Goal: Information Seeking & Learning: Understand process/instructions

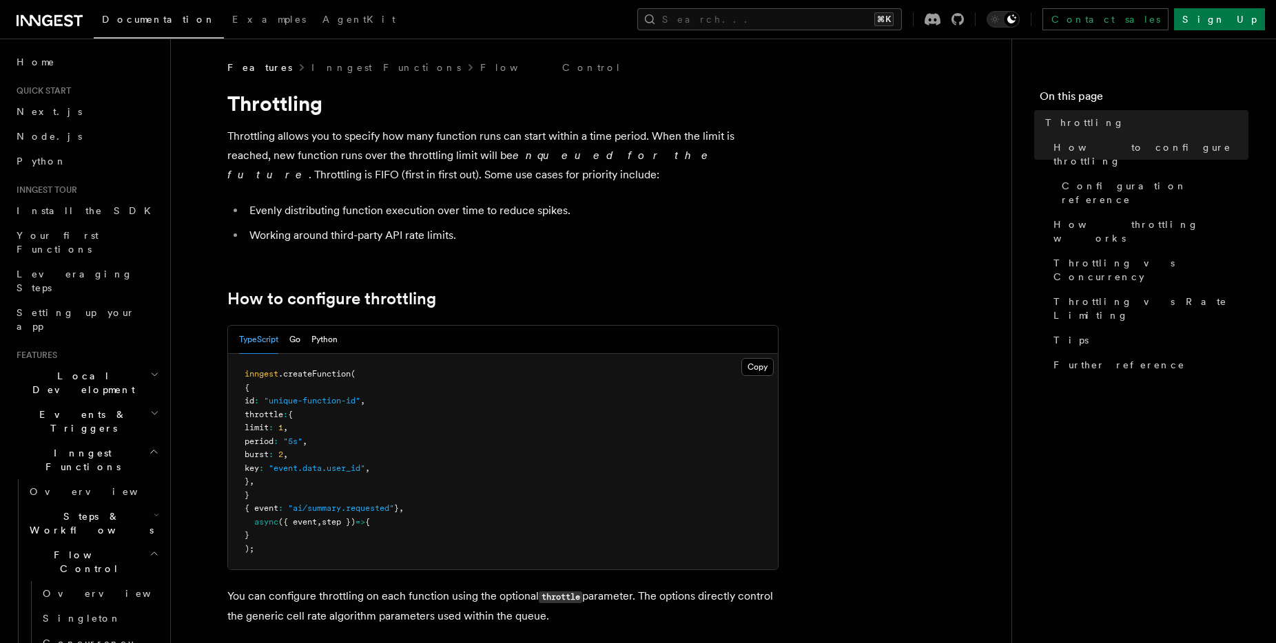
click at [374, 127] on p "Throttling allows you to specify how many function runs can start within a time…" at bounding box center [502, 156] width 551 height 58
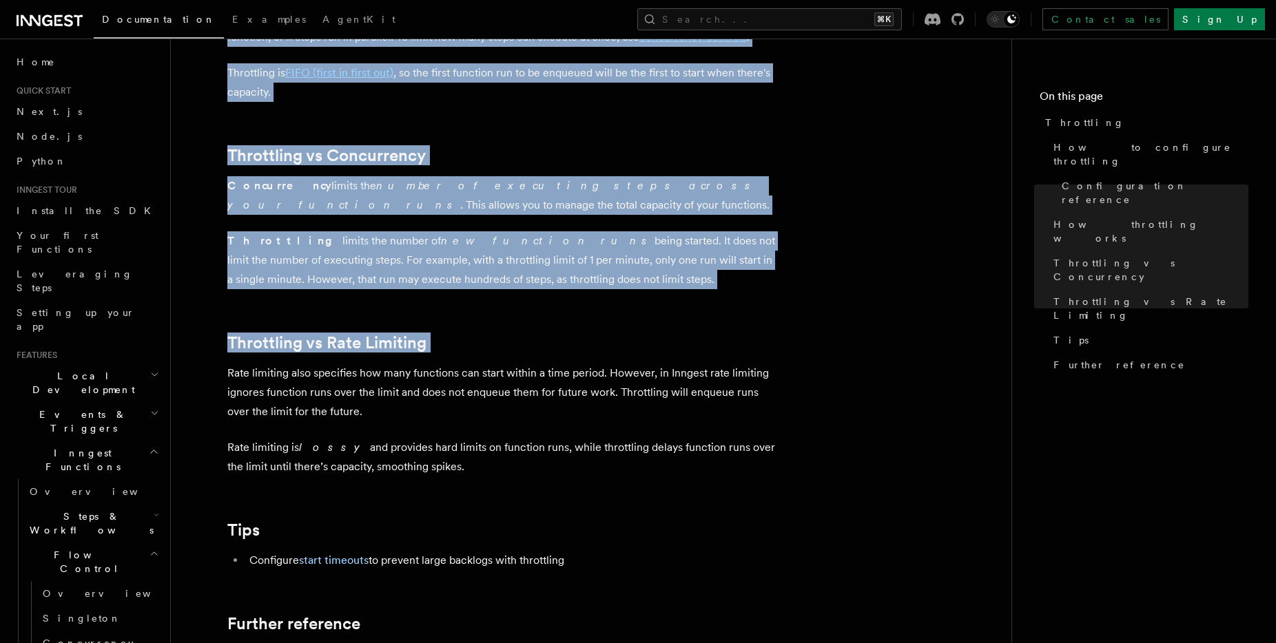
drag, startPoint x: 374, startPoint y: 126, endPoint x: 388, endPoint y: 351, distance: 225.7
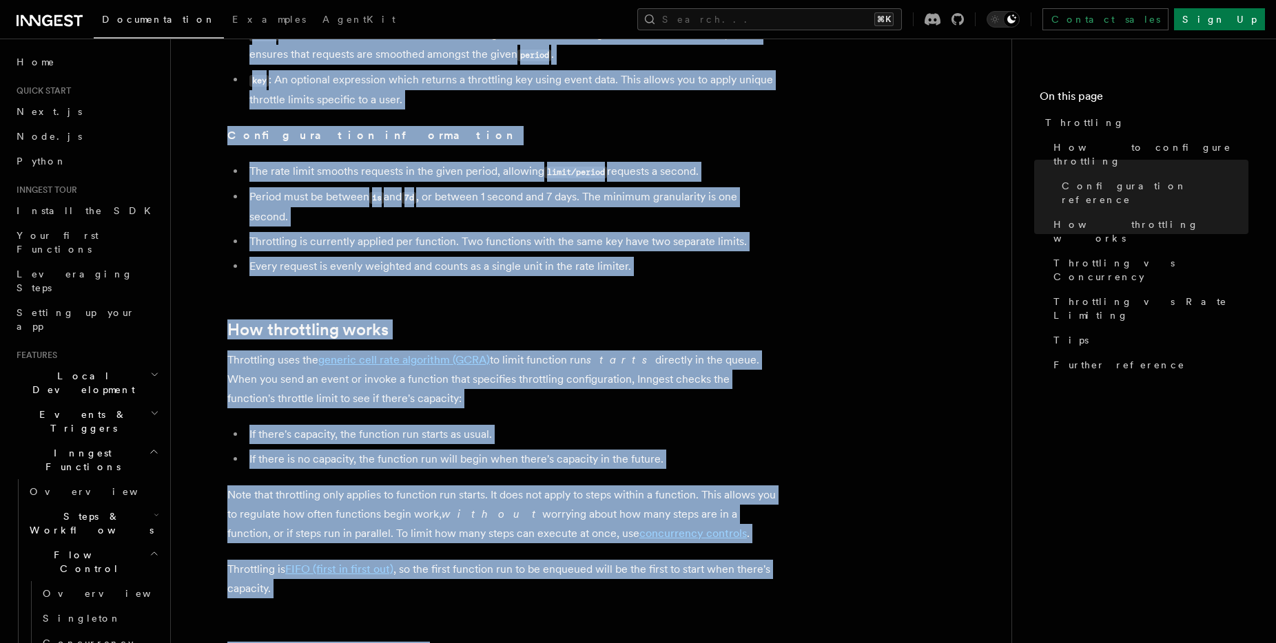
scroll to position [634, 0]
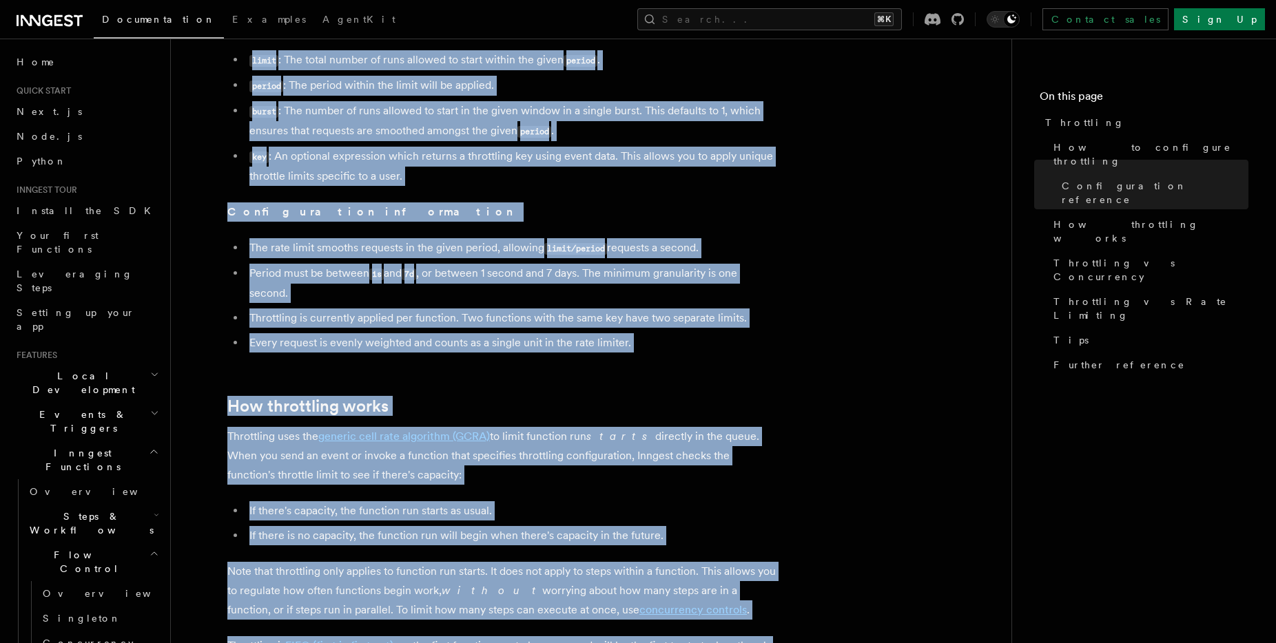
click at [388, 353] on article "Features Inngest Functions Flow Control Throttling Throttling allows you to spe…" at bounding box center [591, 480] width 796 height 2106
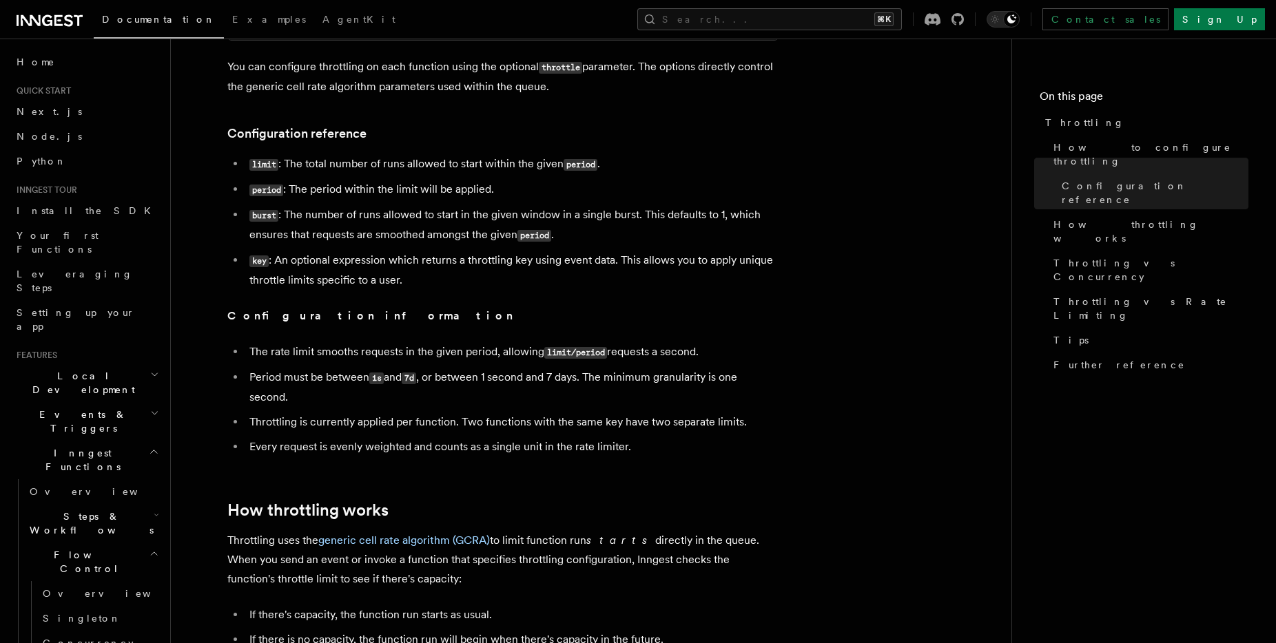
scroll to position [453, 0]
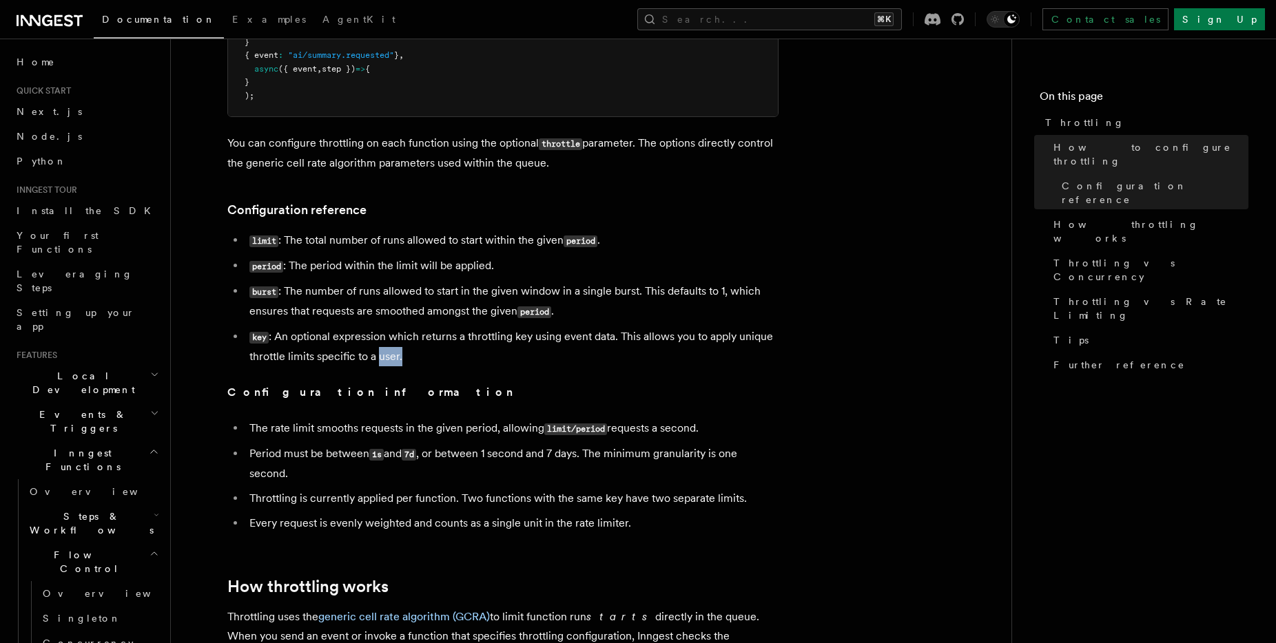
drag, startPoint x: 395, startPoint y: 372, endPoint x: 380, endPoint y: 355, distance: 22.4
click at [321, 302] on li "burst : The number of runs allowed to start in the given window in a single bur…" at bounding box center [511, 302] width 533 height 40
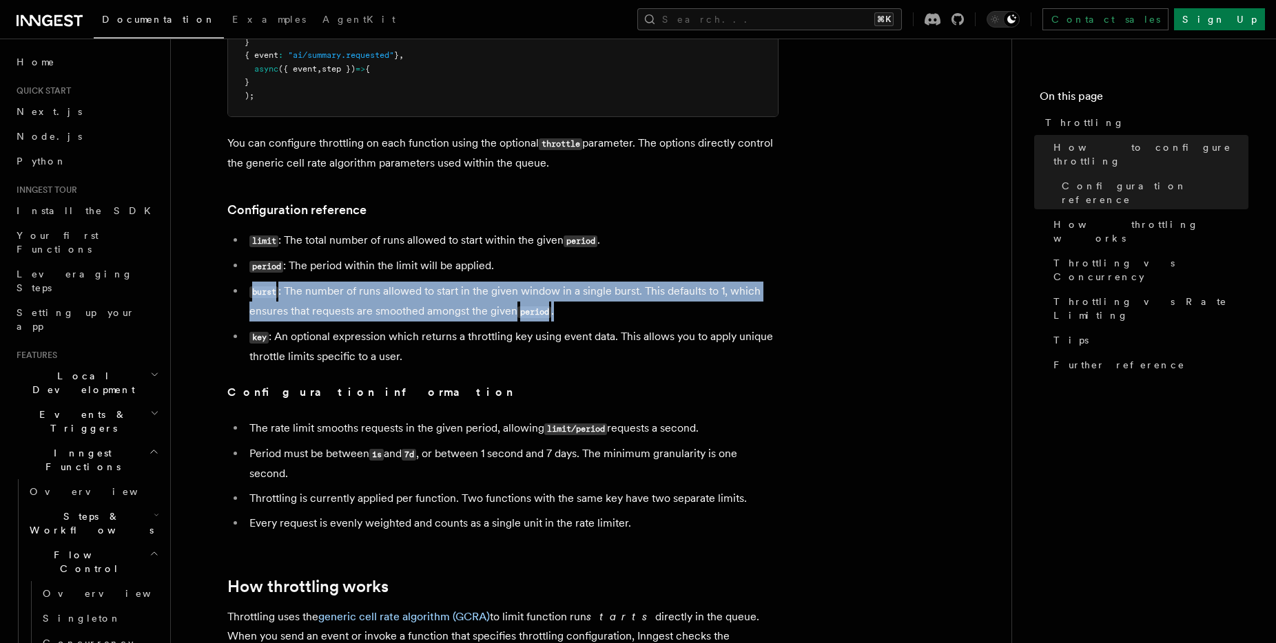
click at [321, 302] on li "burst : The number of runs allowed to start in the given window in a single bur…" at bounding box center [511, 302] width 533 height 40
copy ul "burst : The number of runs allowed to start in the given window in a single bur…"
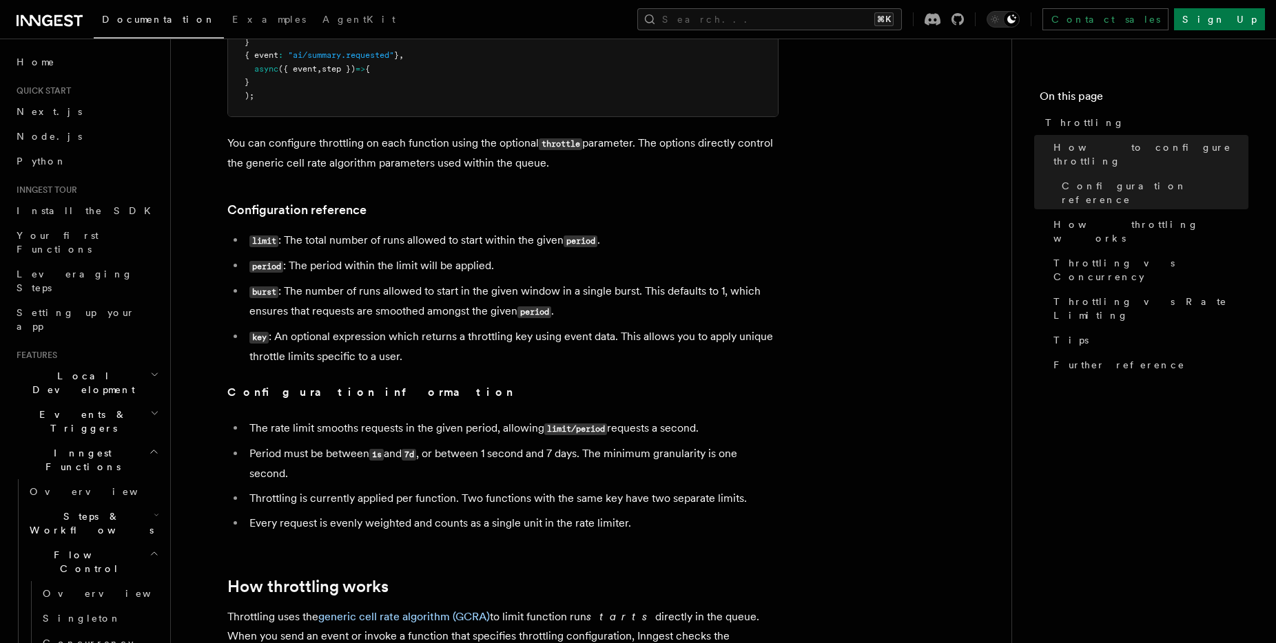
click at [382, 346] on li "key : An optional expression which returns a throttling key using event data. T…" at bounding box center [511, 346] width 533 height 39
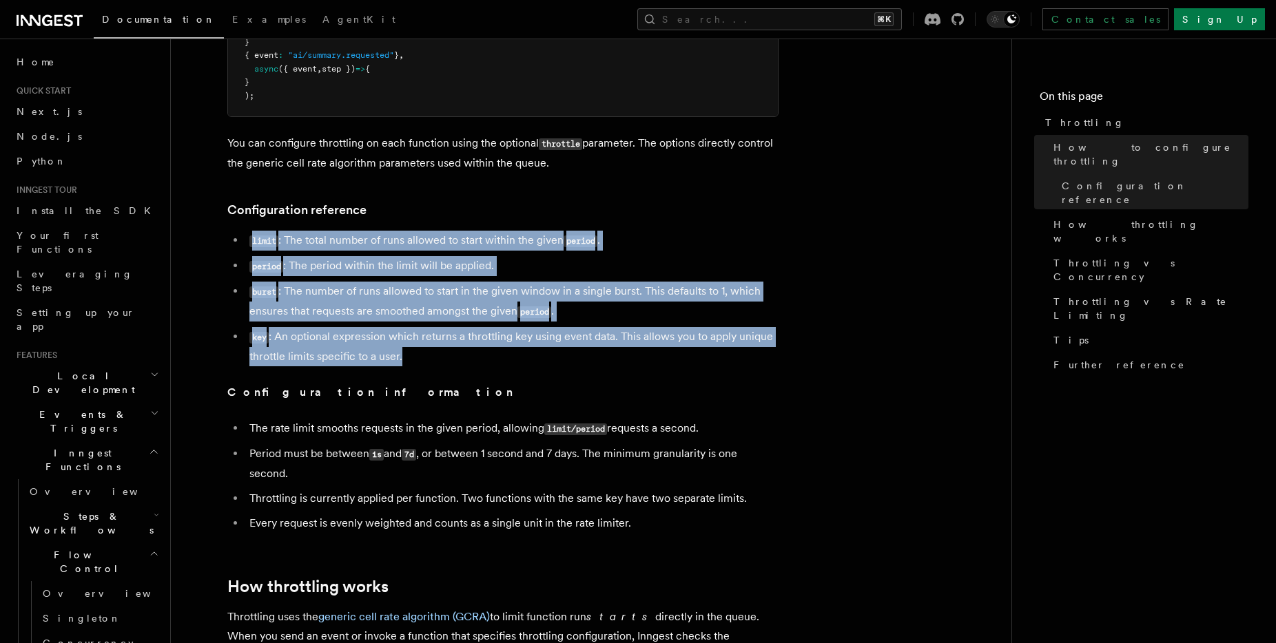
drag, startPoint x: 382, startPoint y: 346, endPoint x: 340, endPoint y: 240, distance: 114.7
click at [340, 240] on ul "limit : The total number of runs allowed to start within the given period . per…" at bounding box center [502, 299] width 551 height 136
copy article "limit : The total number of runs allowed to start within the given period . per…"
